Goal: Find contact information: Find contact information

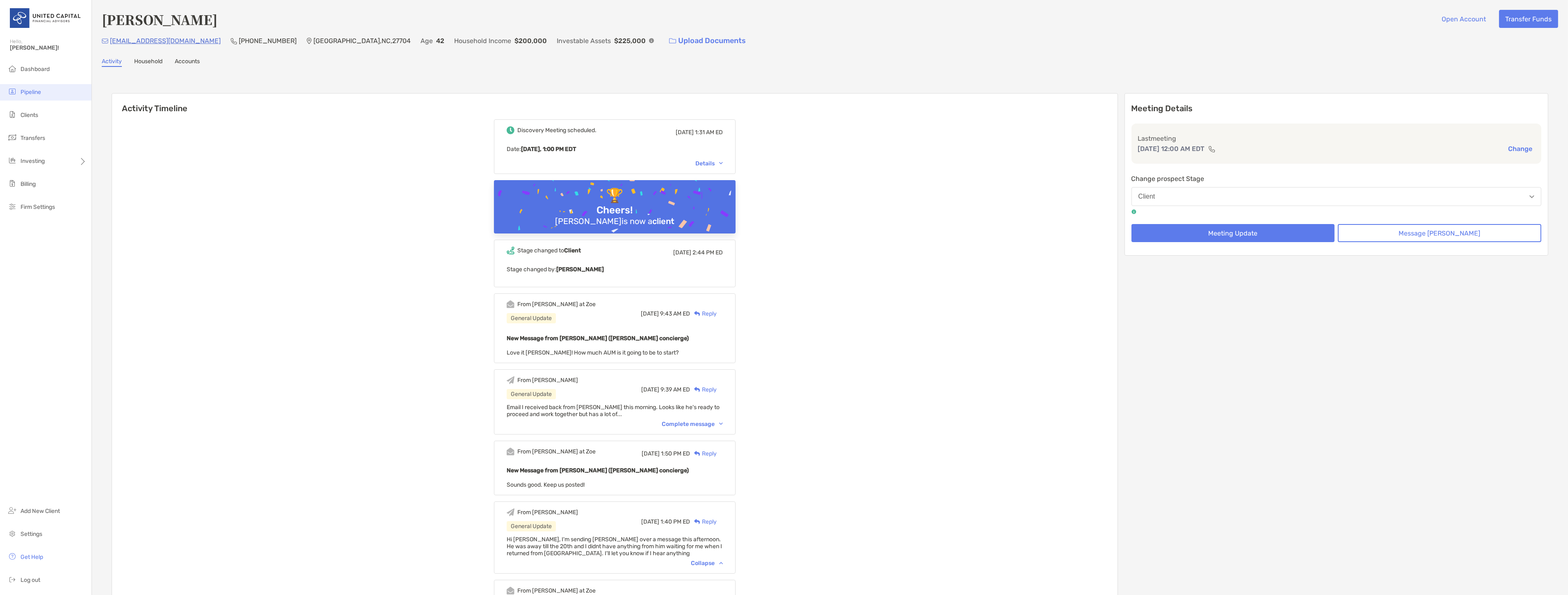
click at [51, 95] on li "Pipeline" at bounding box center [46, 92] width 91 height 16
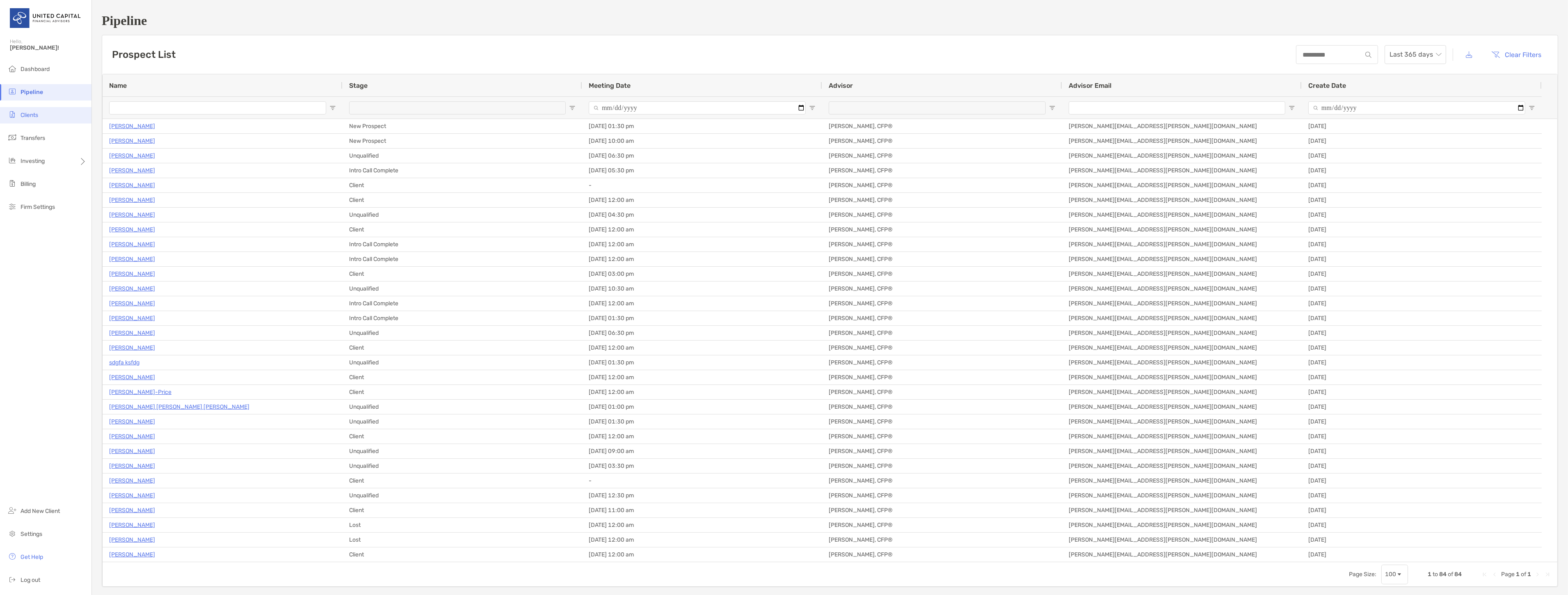
click at [46, 116] on li "Clients" at bounding box center [46, 115] width 91 height 16
type input "**********"
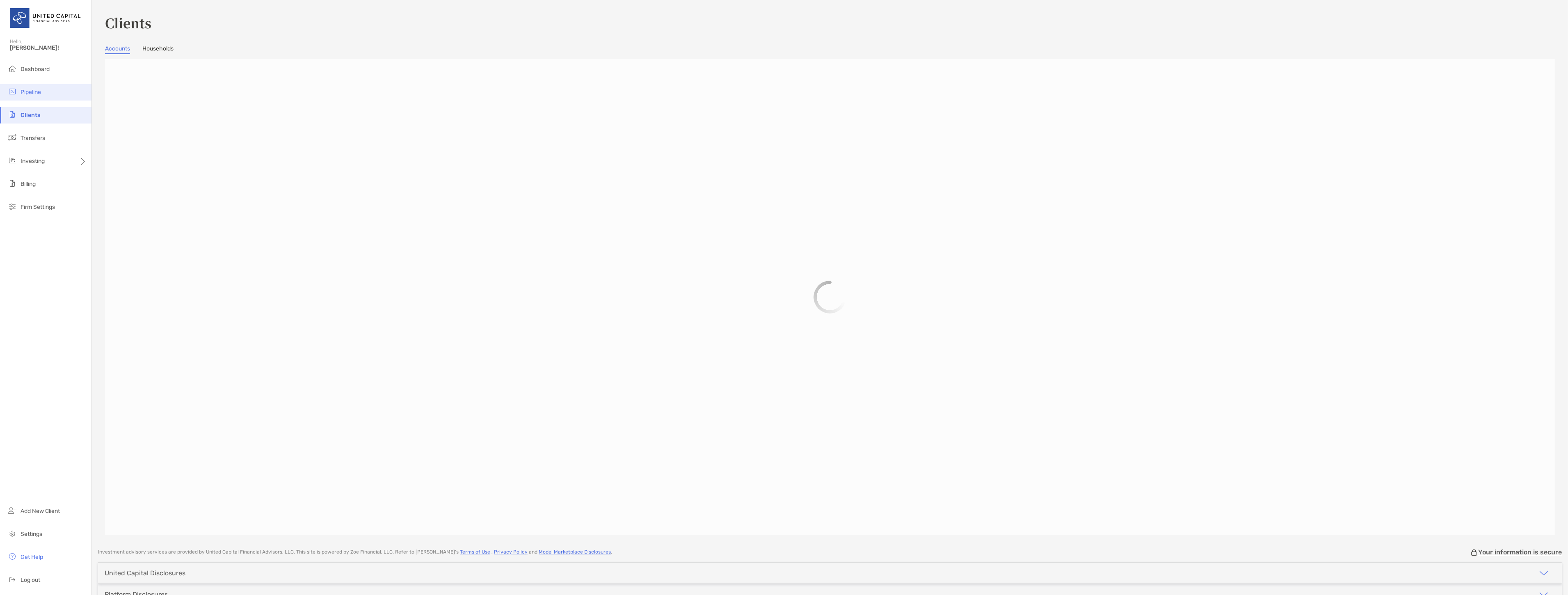
click at [42, 97] on li "Pipeline" at bounding box center [46, 92] width 91 height 16
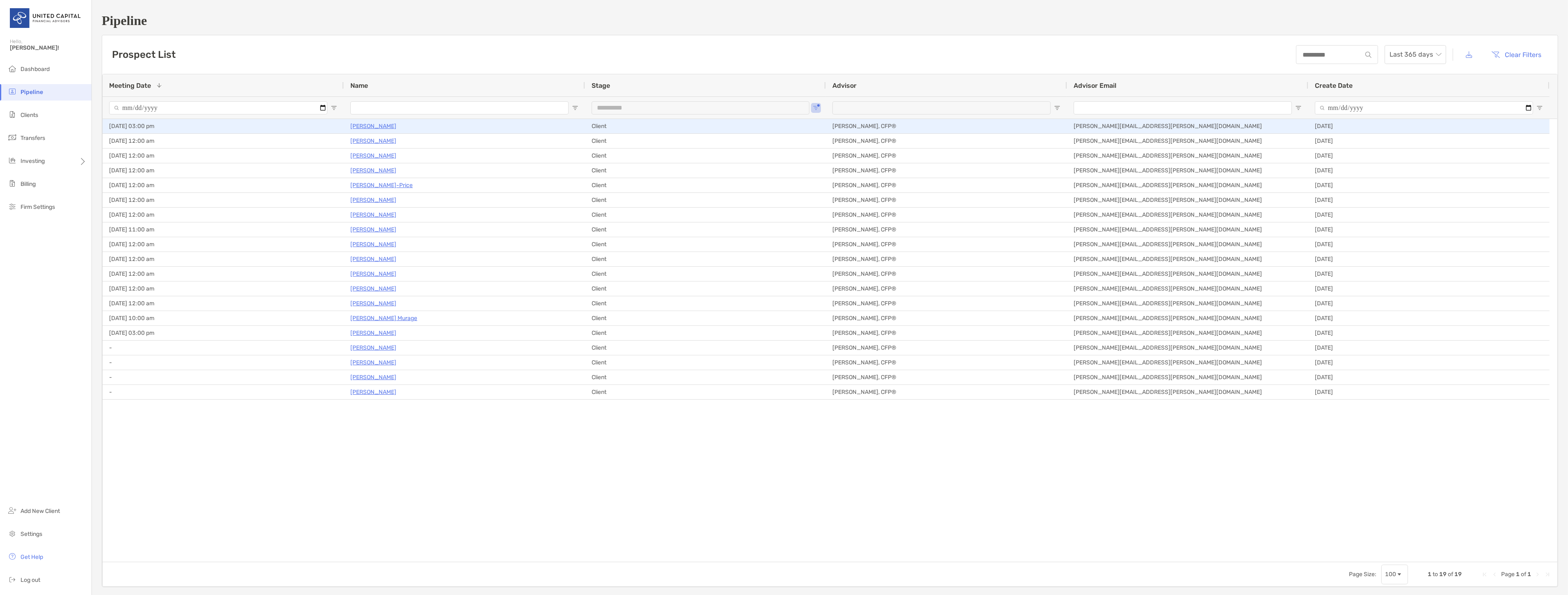
click at [393, 124] on p "[PERSON_NAME]" at bounding box center [373, 126] width 46 height 10
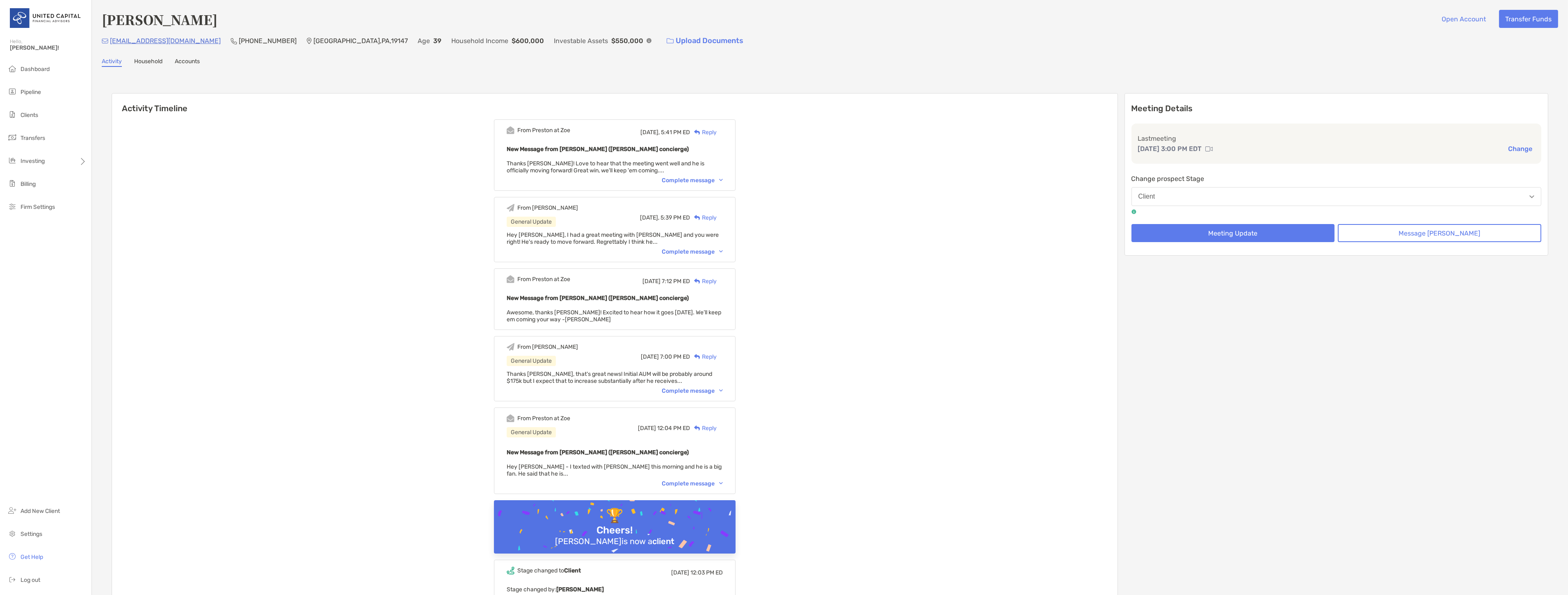
drag, startPoint x: 256, startPoint y: 21, endPoint x: 105, endPoint y: 21, distance: 151.0
click at [105, 21] on h4 "[PERSON_NAME]" at bounding box center [159, 19] width 116 height 19
drag, startPoint x: 228, startPoint y: 42, endPoint x: 200, endPoint y: 41, distance: 28.0
click at [200, 41] on div "[EMAIL_ADDRESS][DOMAIN_NAME] (224) 999-[GEOGRAPHIC_DATA] Age [DEMOGRAPHIC_DATA]…" at bounding box center [830, 41] width 1457 height 18
drag, startPoint x: 332, startPoint y: 40, endPoint x: 315, endPoint y: 39, distance: 17.0
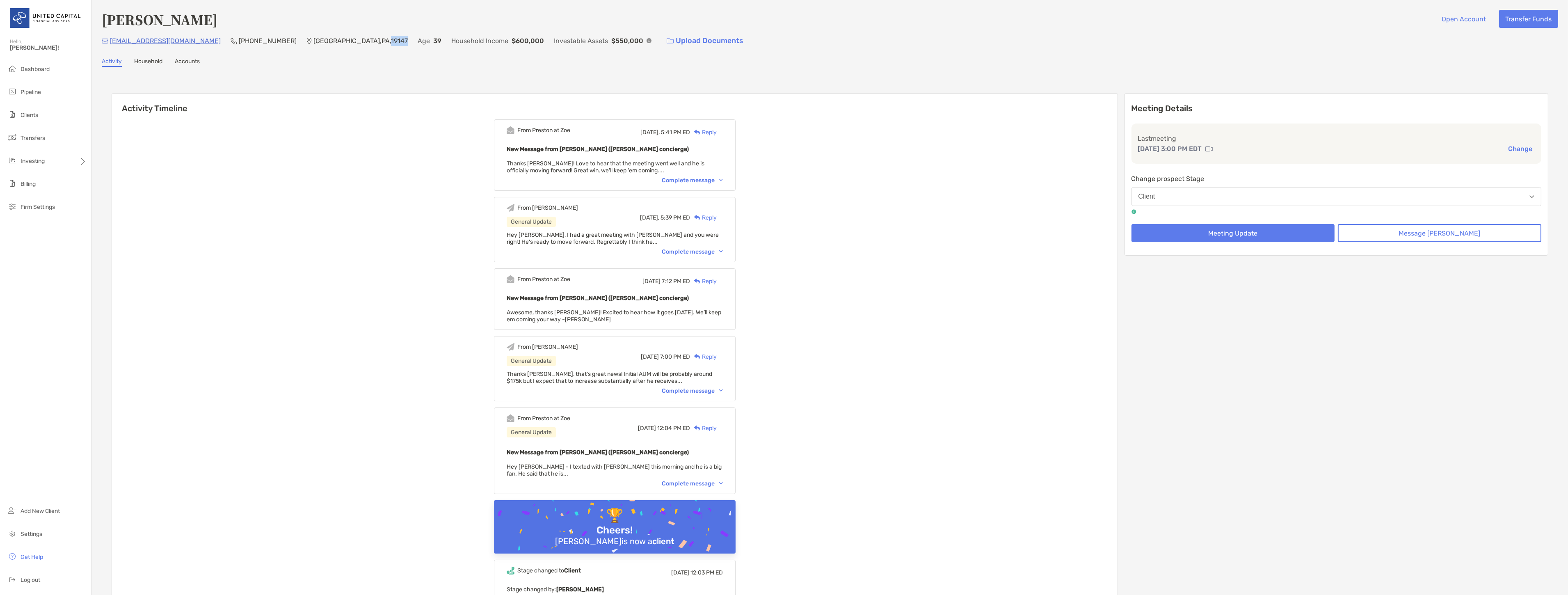
click at [315, 39] on div "[EMAIL_ADDRESS][DOMAIN_NAME] (224) 999-[GEOGRAPHIC_DATA] Age [DEMOGRAPHIC_DATA]…" at bounding box center [830, 41] width 1457 height 18
copy p "19147"
drag, startPoint x: 247, startPoint y: 40, endPoint x: 198, endPoint y: 40, distance: 49.0
click at [198, 40] on div "[EMAIL_ADDRESS][DOMAIN_NAME] (224) 999-[GEOGRAPHIC_DATA] Age [DEMOGRAPHIC_DATA]…" at bounding box center [830, 41] width 1457 height 18
copy div "[PHONE_NUMBER]"
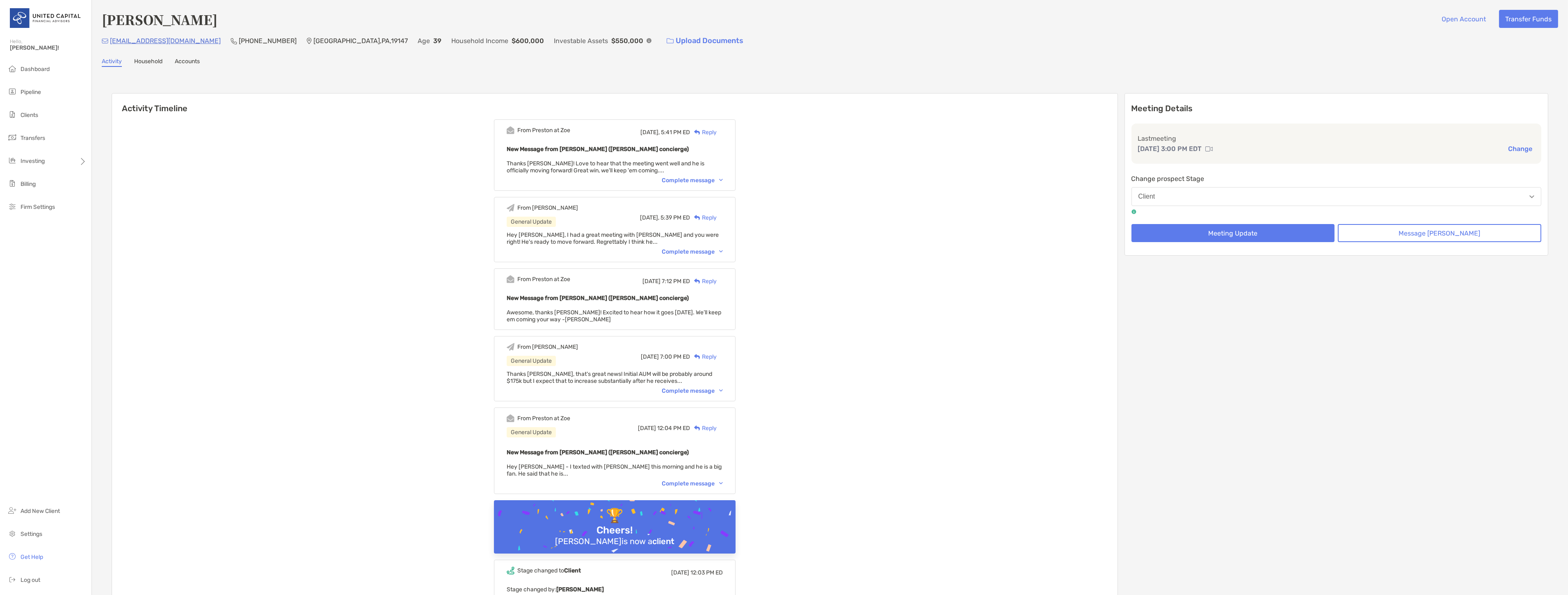
click at [223, 58] on div "Activity Household Accounts" at bounding box center [830, 62] width 1457 height 9
drag, startPoint x: 182, startPoint y: 38, endPoint x: 108, endPoint y: 42, distance: 74.1
click at [108, 42] on div "[EMAIL_ADDRESS][DOMAIN_NAME] (224) 999-[GEOGRAPHIC_DATA] Age [DEMOGRAPHIC_DATA]…" at bounding box center [830, 41] width 1457 height 18
copy div "[EMAIL_ADDRESS][DOMAIN_NAME]"
